Goal: Transaction & Acquisition: Purchase product/service

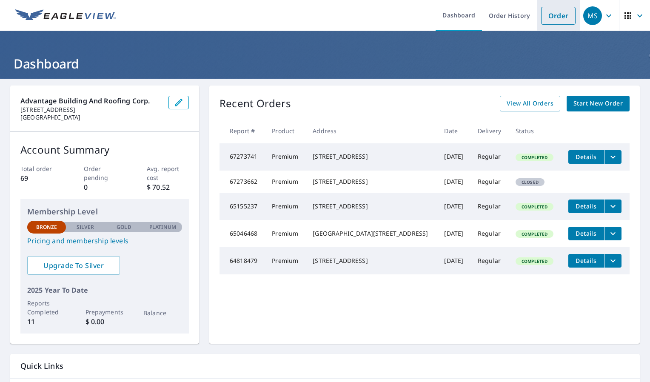
click at [548, 16] on link "Order" at bounding box center [558, 16] width 34 height 18
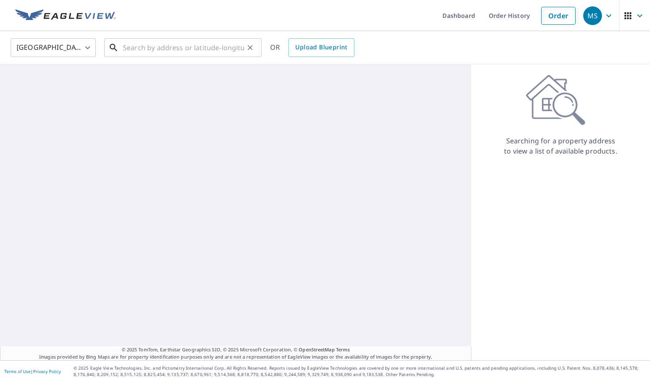
click at [153, 50] on input "text" at bounding box center [183, 48] width 121 height 24
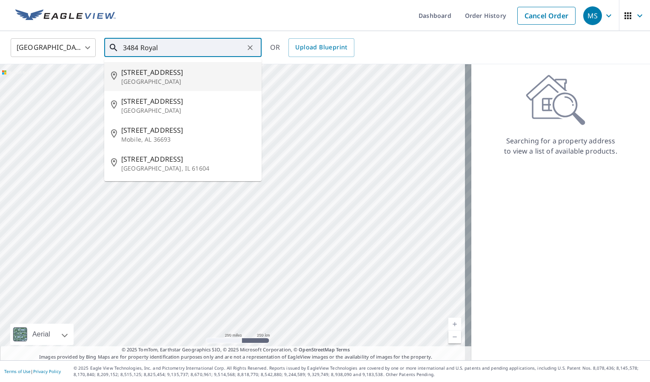
click at [169, 70] on span "[STREET_ADDRESS]" at bounding box center [188, 72] width 134 height 10
type input "[STREET_ADDRESS]"
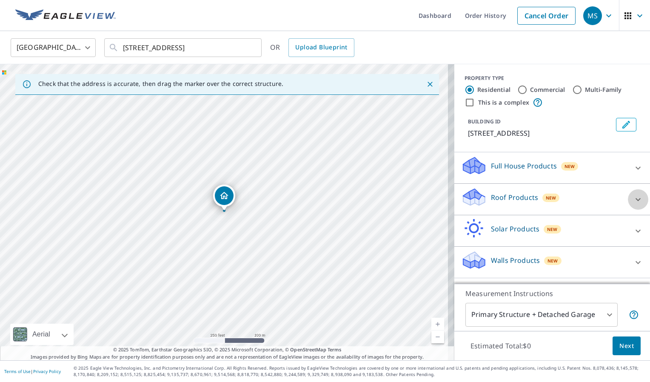
click at [633, 205] on icon at bounding box center [638, 199] width 10 height 10
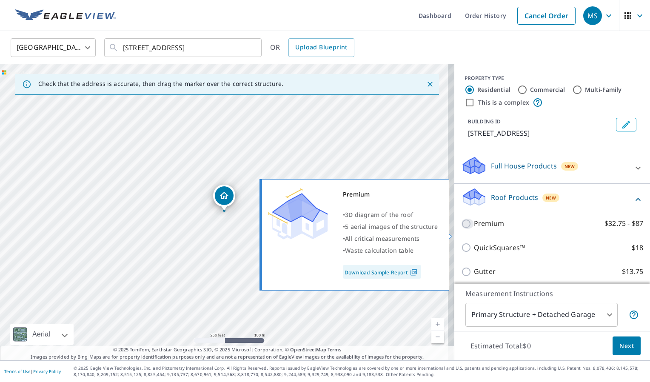
click at [462, 229] on input "Premium $32.75 - $87" at bounding box center [467, 224] width 13 height 10
checkbox input "true"
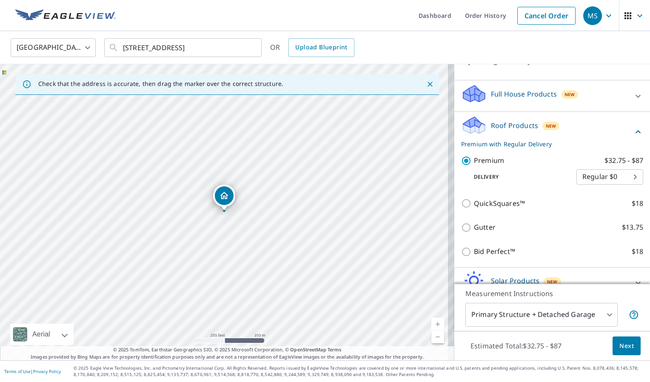
scroll to position [129, 0]
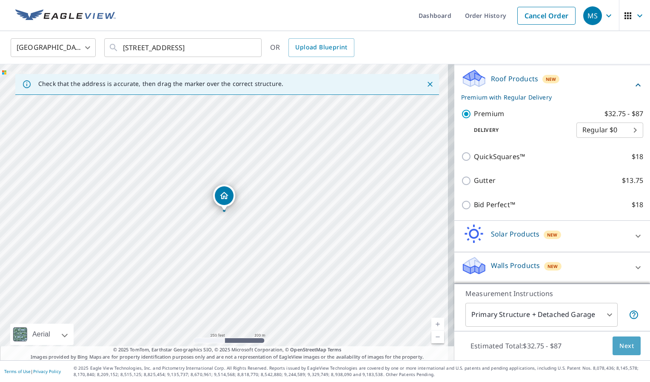
click at [626, 346] on span "Next" at bounding box center [627, 346] width 14 height 11
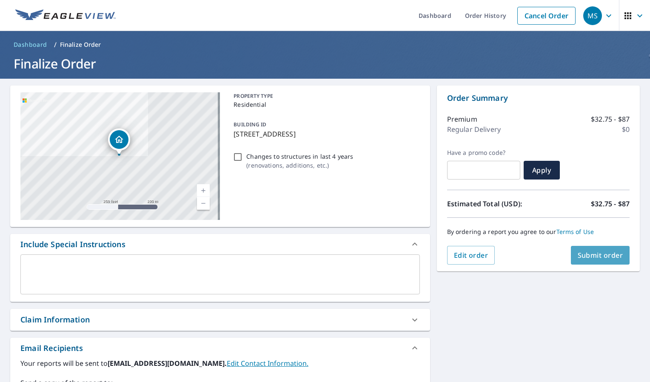
click at [598, 257] on span "Submit order" at bounding box center [601, 255] width 46 height 9
